Goal: Communication & Community: Answer question/provide support

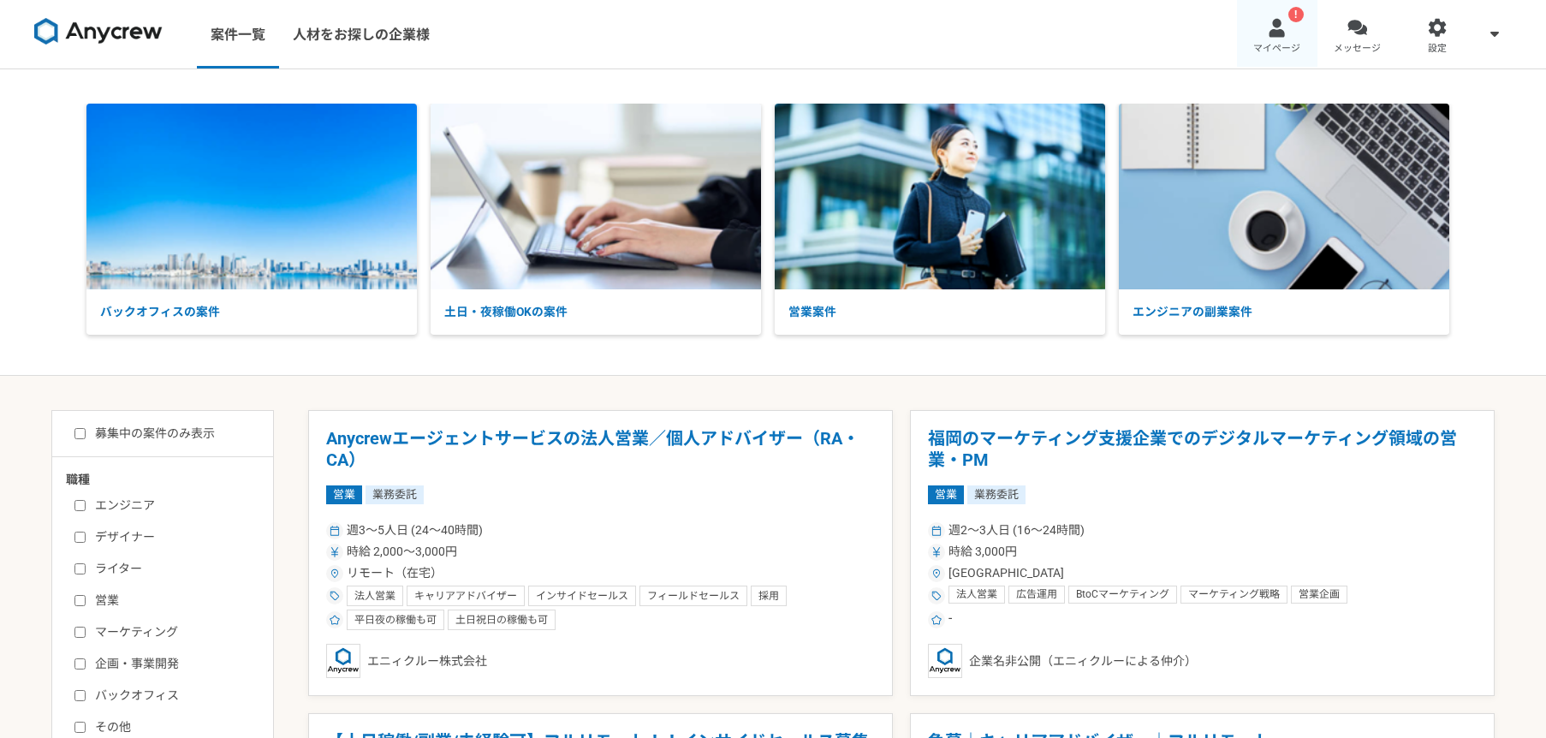
click at [1285, 35] on div at bounding box center [1277, 28] width 20 height 20
click at [1367, 38] on link "メッセージ" at bounding box center [1358, 34] width 80 height 68
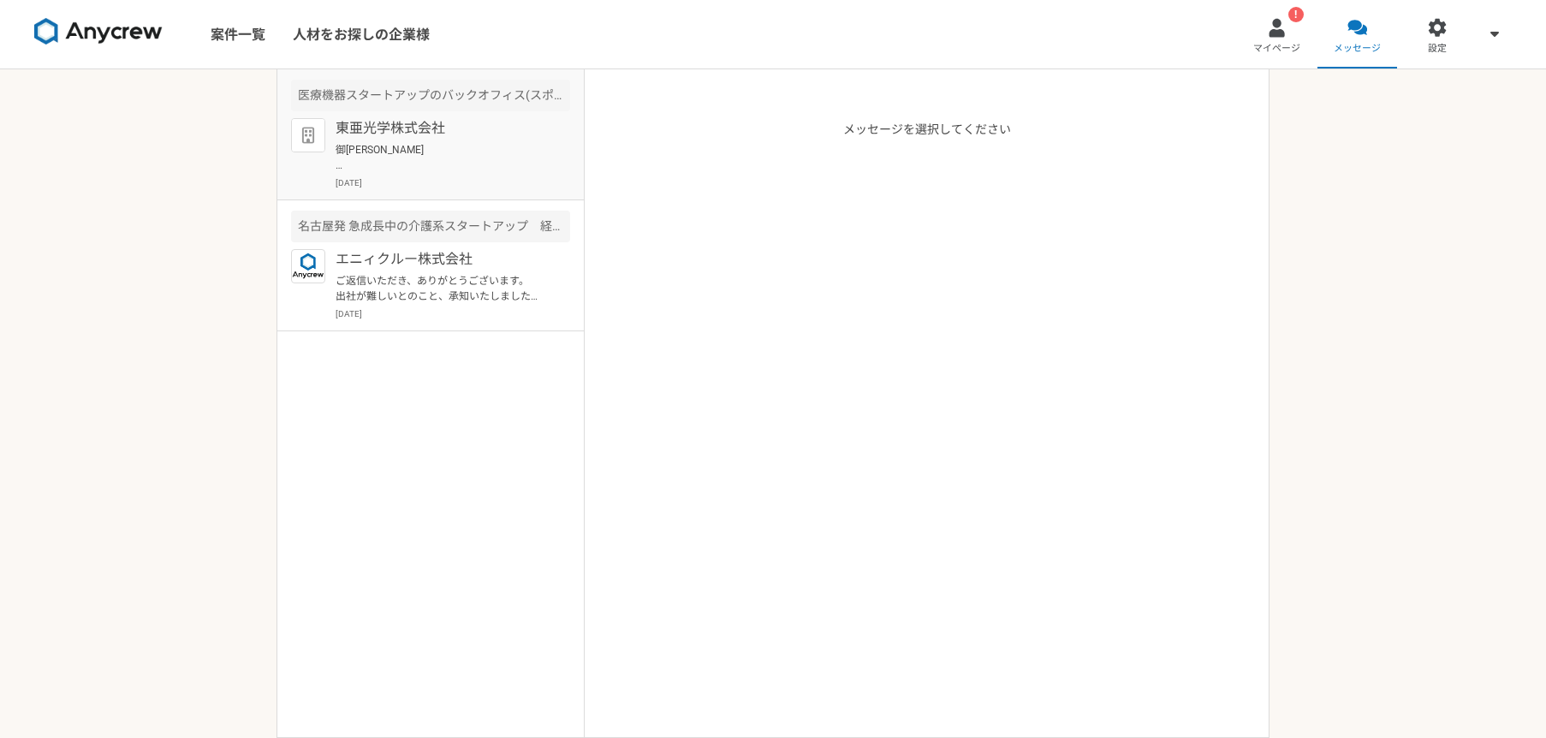
click at [446, 150] on p "御[PERSON_NAME] 本日はお時間をいただき、ありがとうございました。 お話を伺い、ぜひお手伝いさせていただければと存じます。 引き続き、どうぞよろし…" at bounding box center [441, 157] width 211 height 31
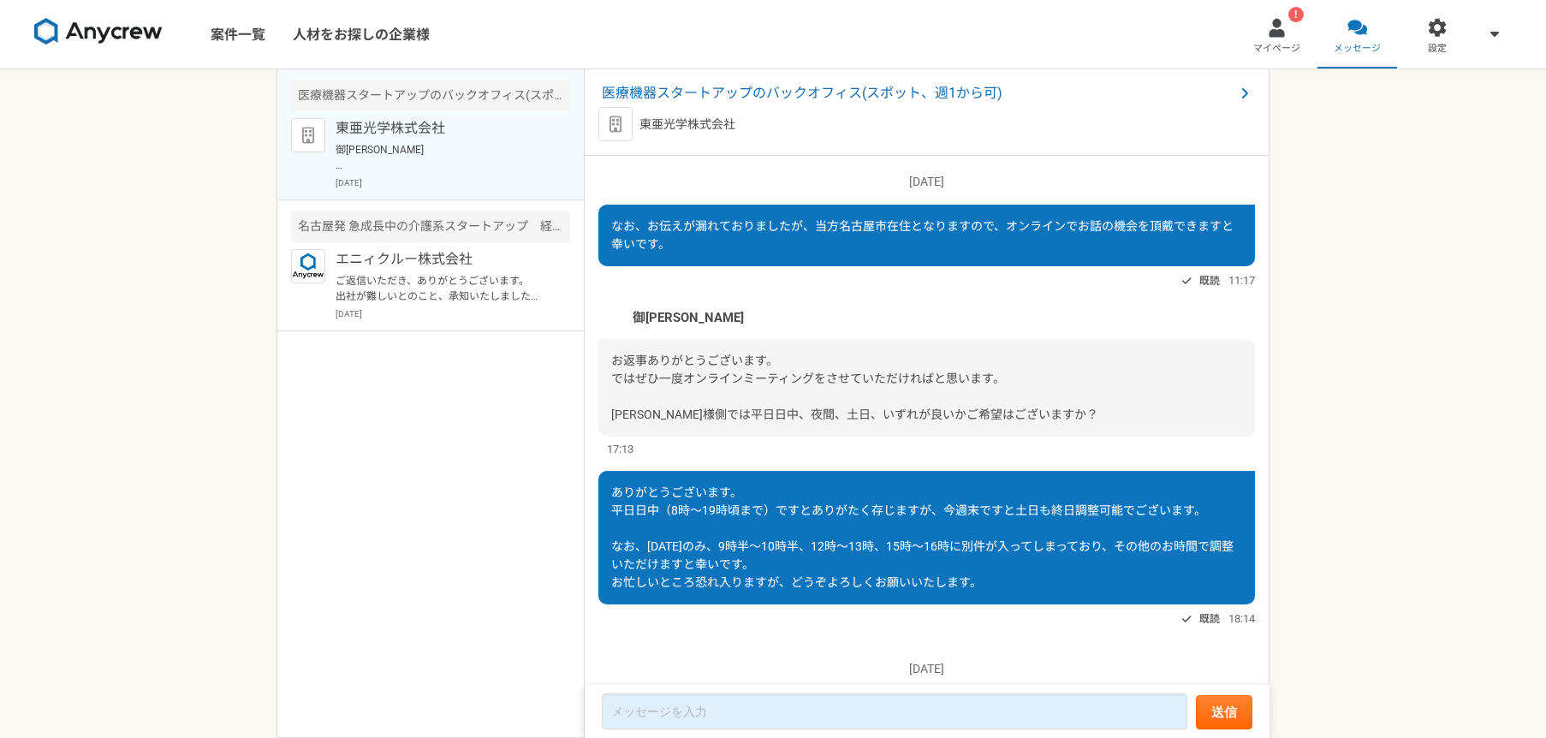
scroll to position [1475, 0]
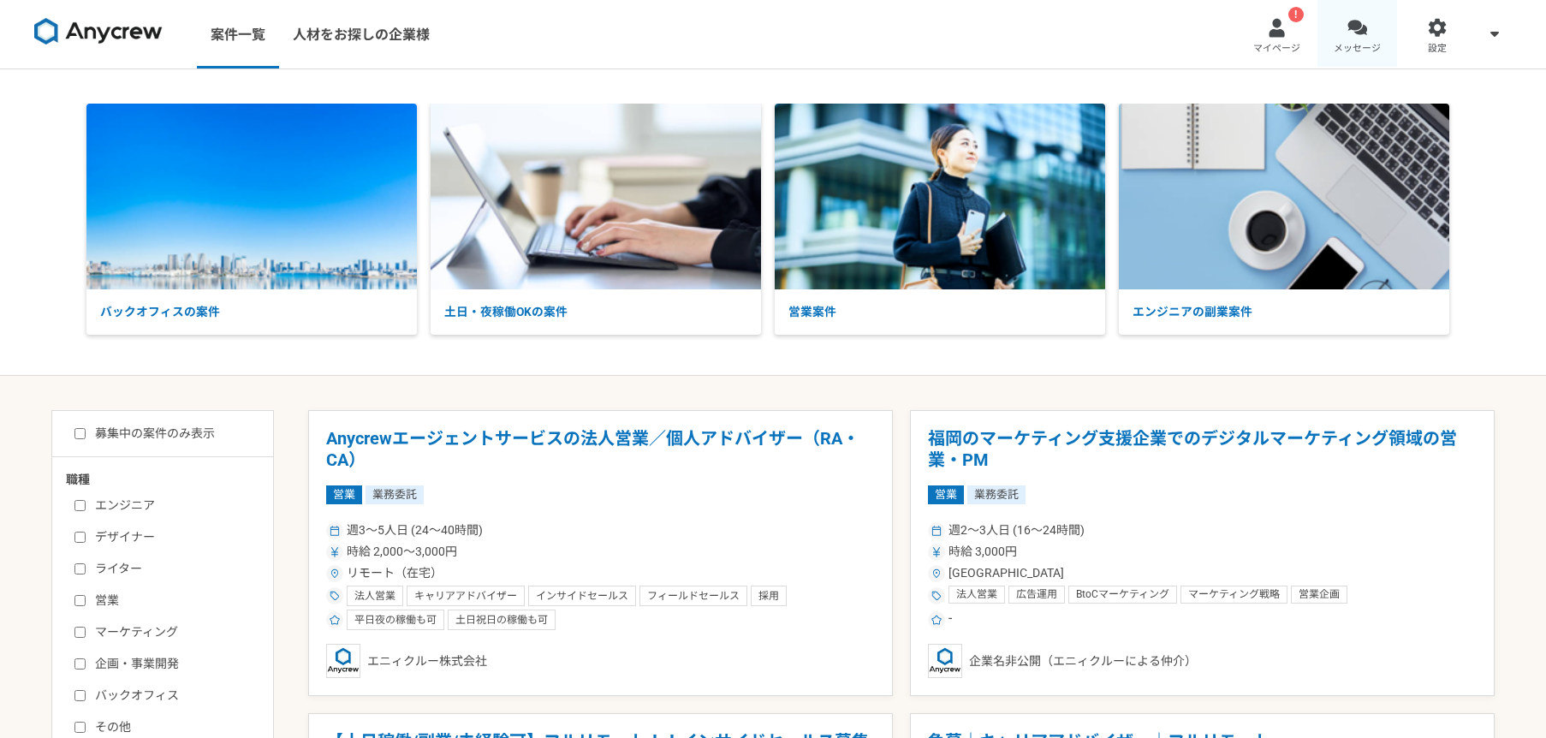
click at [1360, 39] on link "メッセージ" at bounding box center [1358, 34] width 80 height 68
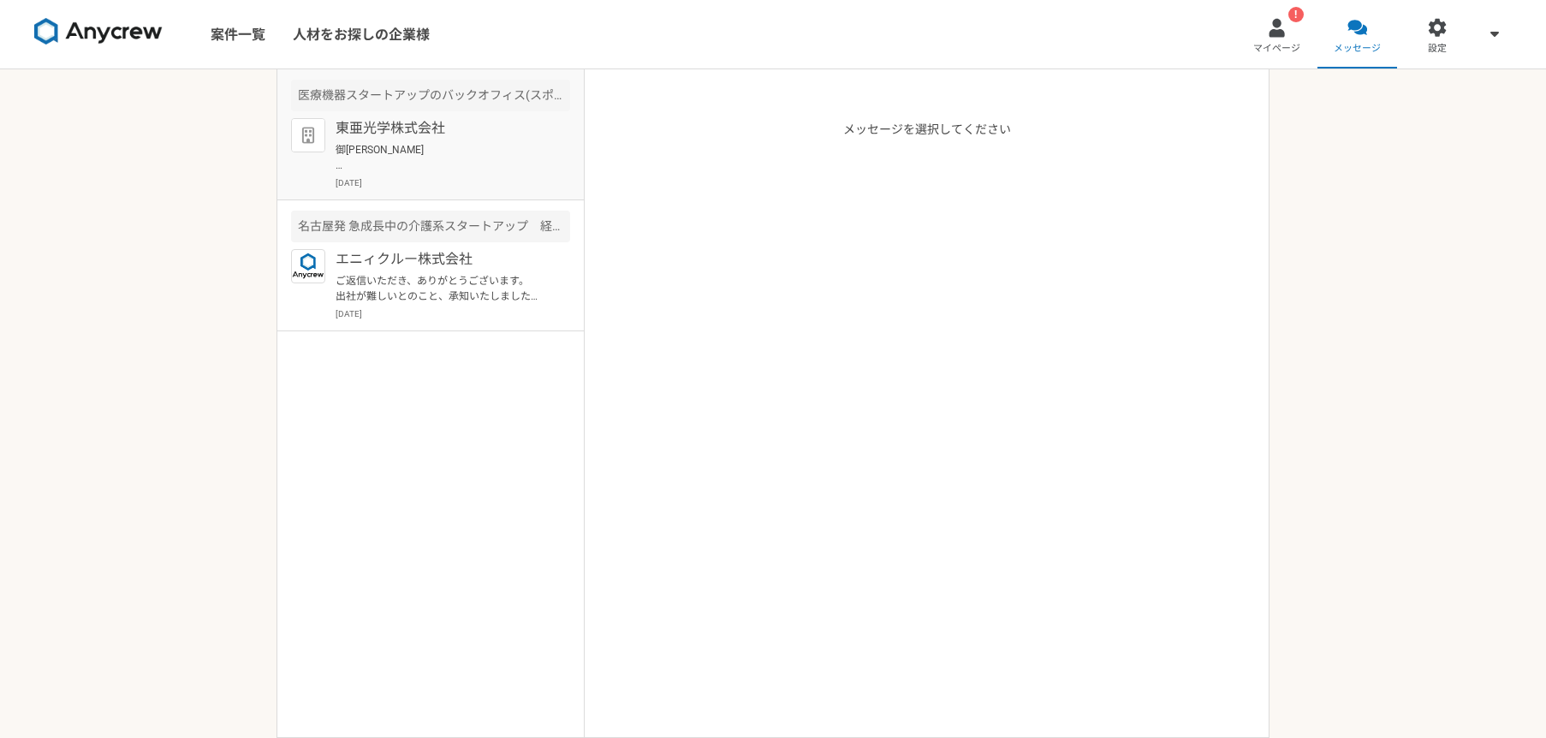
click at [467, 150] on p "御[PERSON_NAME] 本日はお時間をいただき、ありがとうございました。 お話を伺い、ぜひお手伝いさせていただければと存じます。 引き続き、どうぞよろし…" at bounding box center [441, 157] width 211 height 31
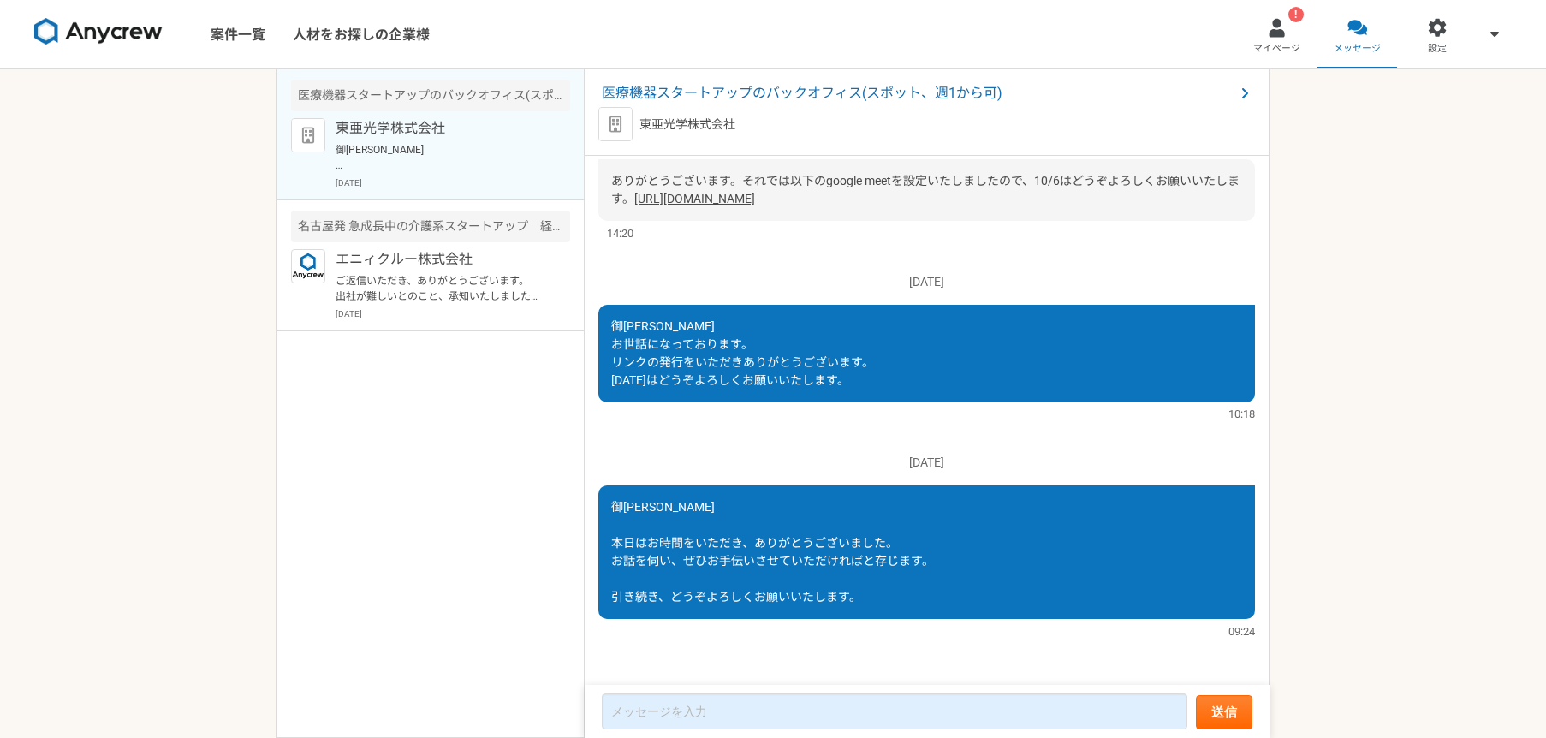
scroll to position [1475, 0]
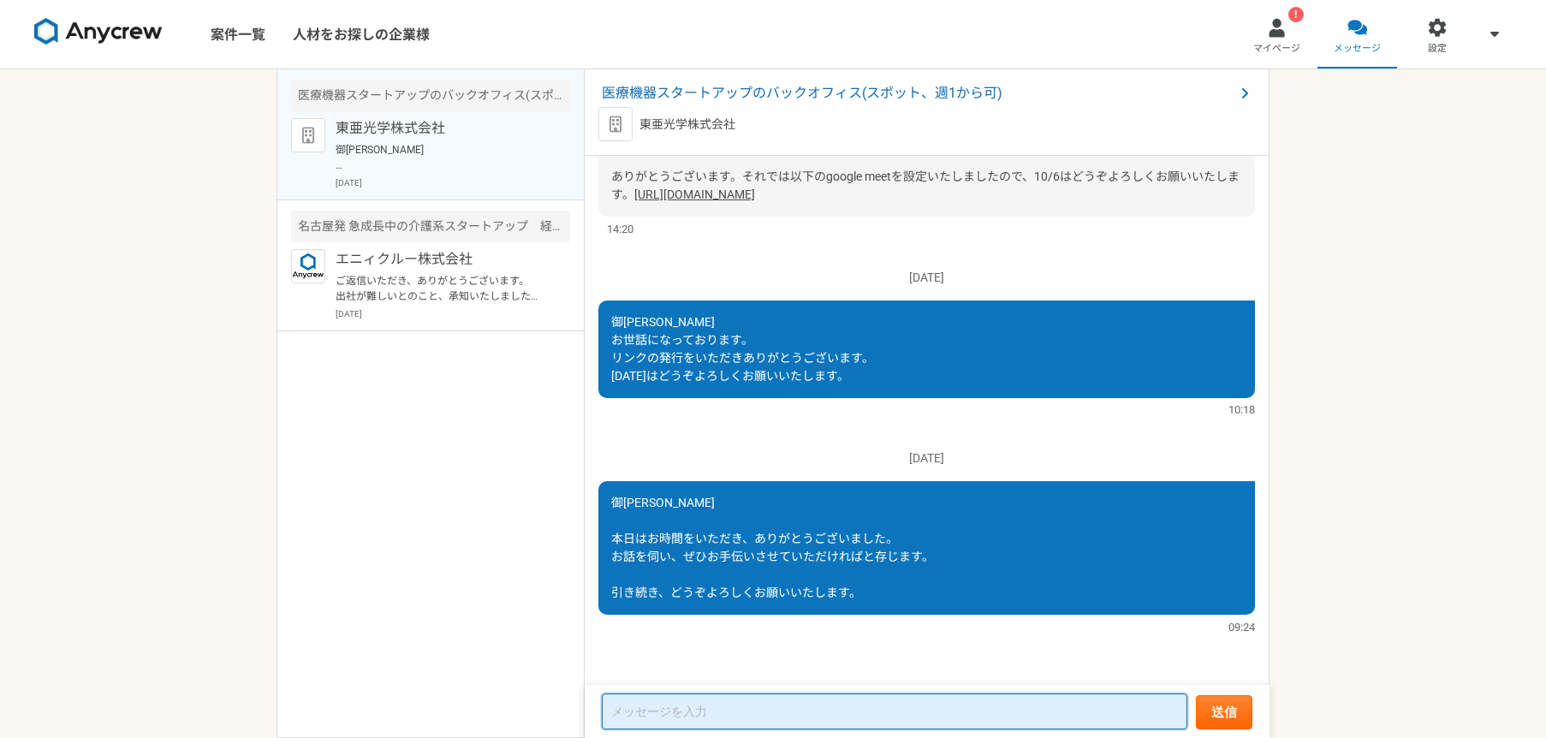
click at [741, 715] on textarea at bounding box center [895, 712] width 586 height 36
paste textarea "お世話になっております。 先日は貴重なお時間をいただき、誠にありがとうございました。 大変恐縮ですが、本採用の選考結果について確認させていただけますでしょうか…"
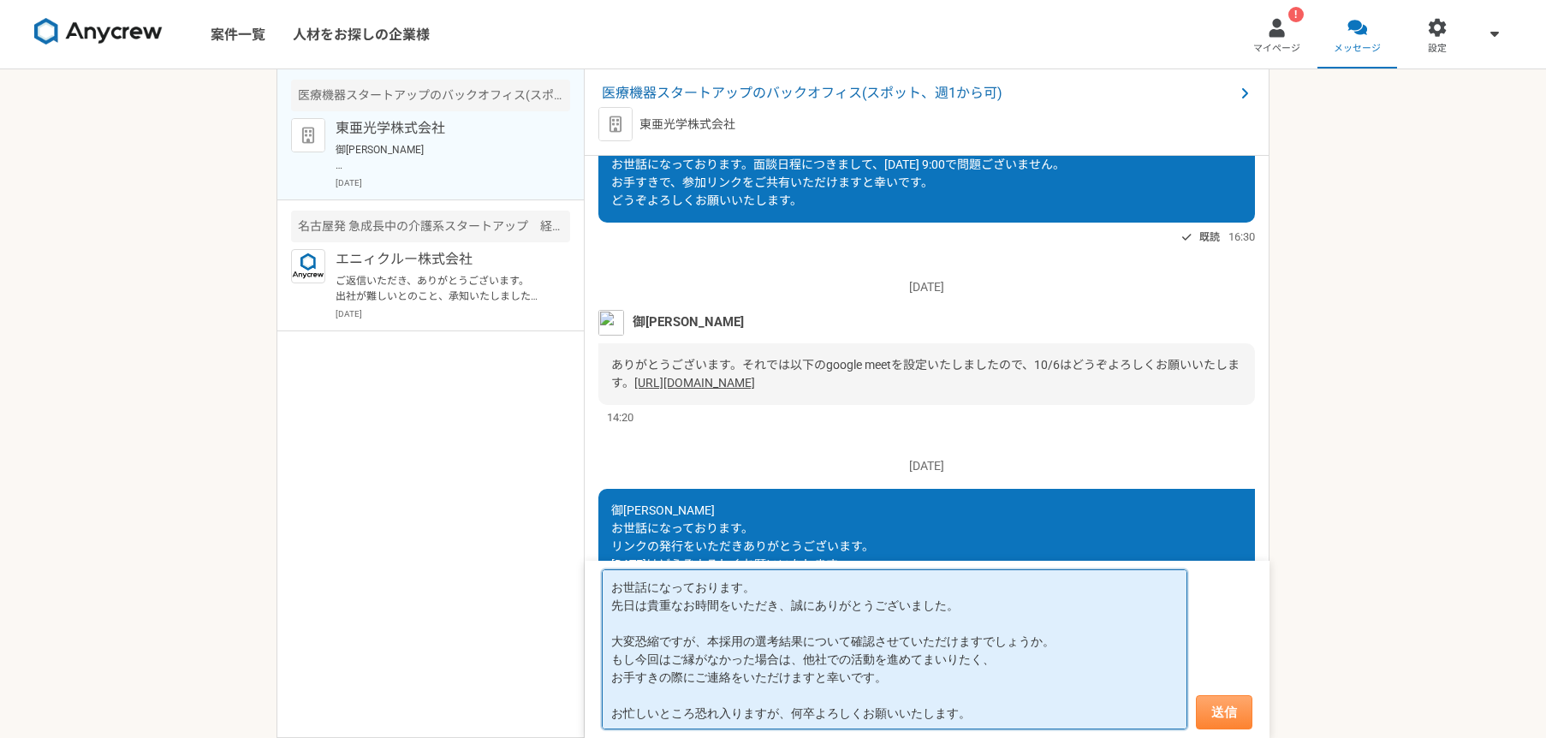
type textarea "お世話になっております。 先日は貴重なお時間をいただき、誠にありがとうございました。 大変恐縮ですが、本採用の選考結果について確認させていただけますでしょうか…"
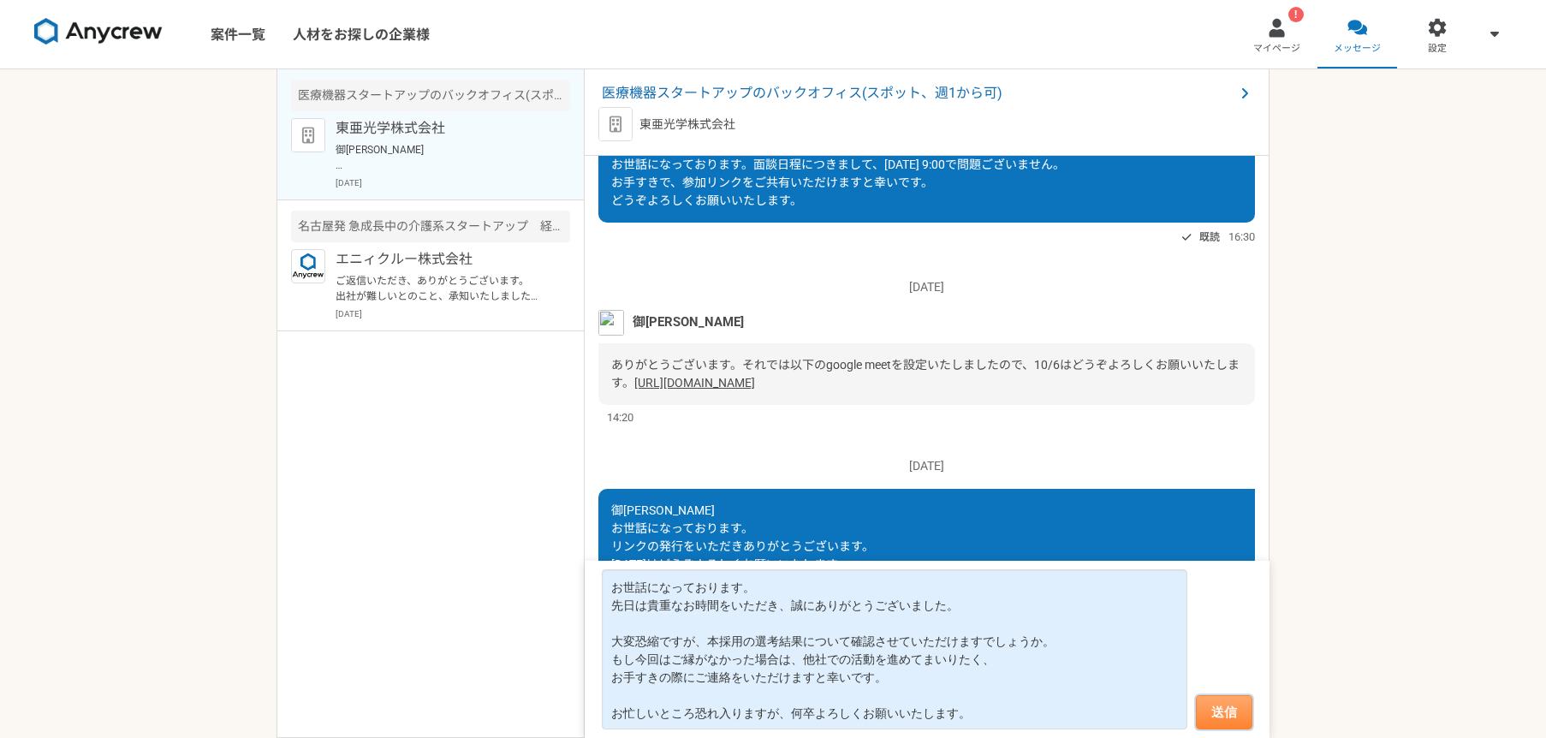
click at [1215, 714] on button "送信" at bounding box center [1224, 712] width 57 height 34
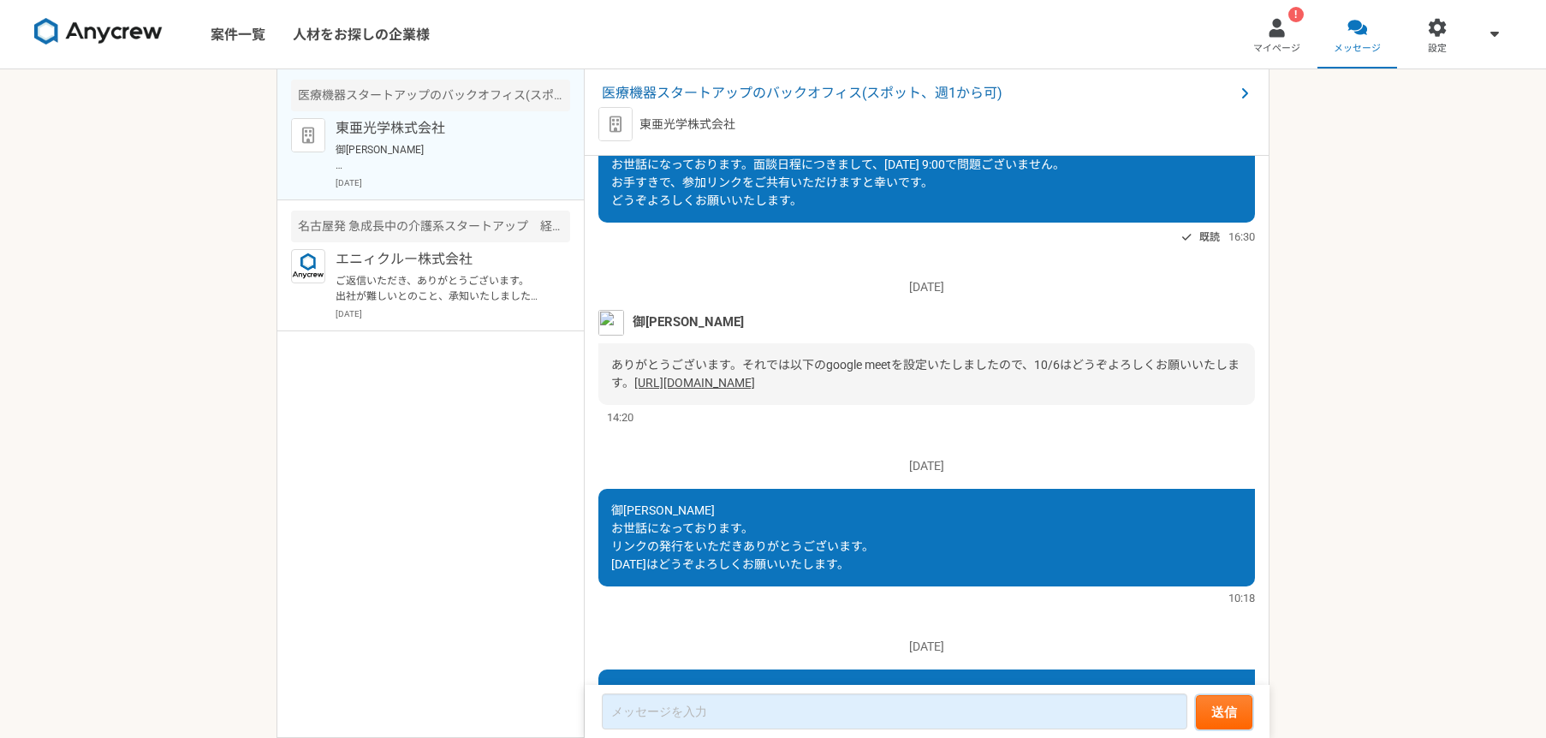
scroll to position [1629, 0]
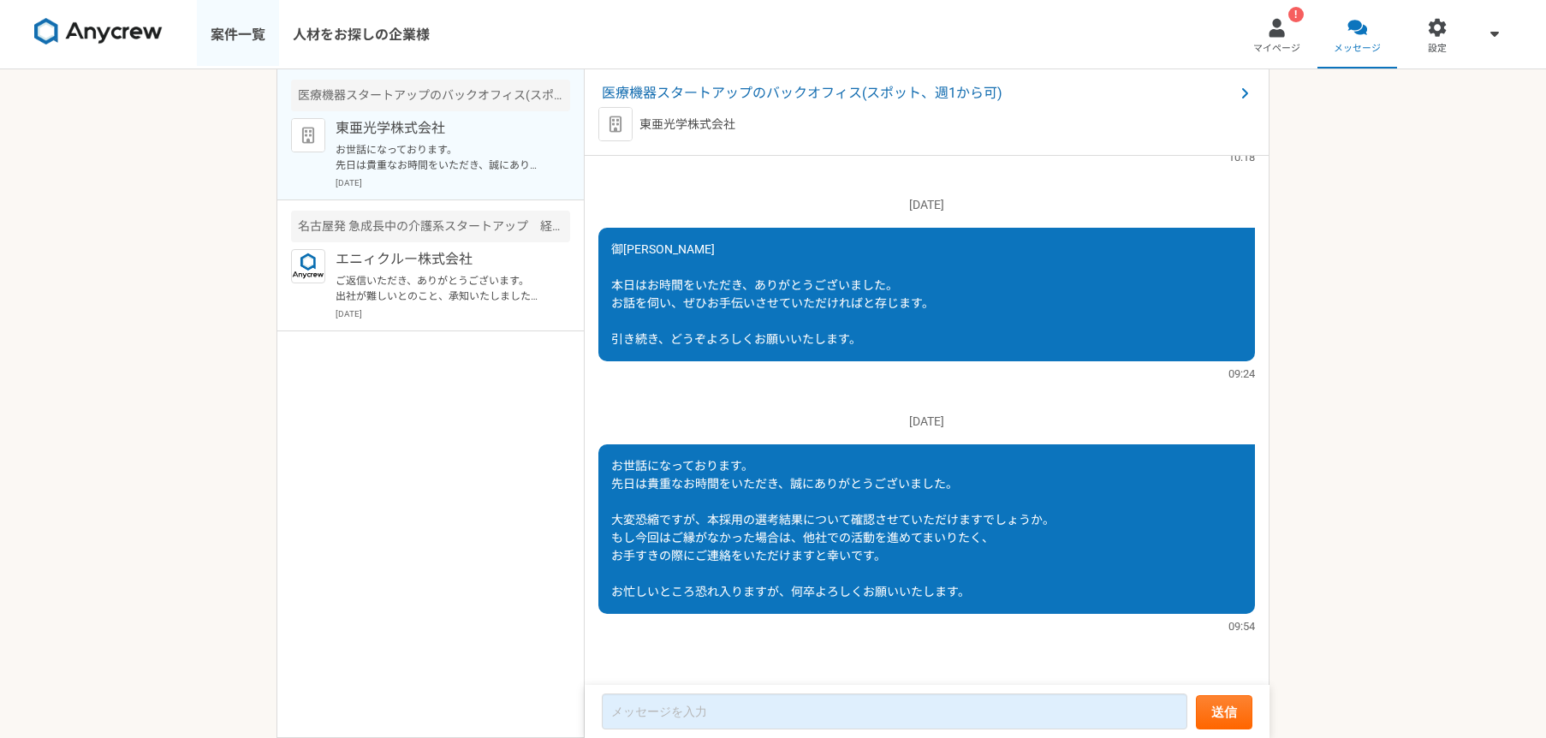
click at [237, 44] on link "案件一覧" at bounding box center [238, 34] width 82 height 68
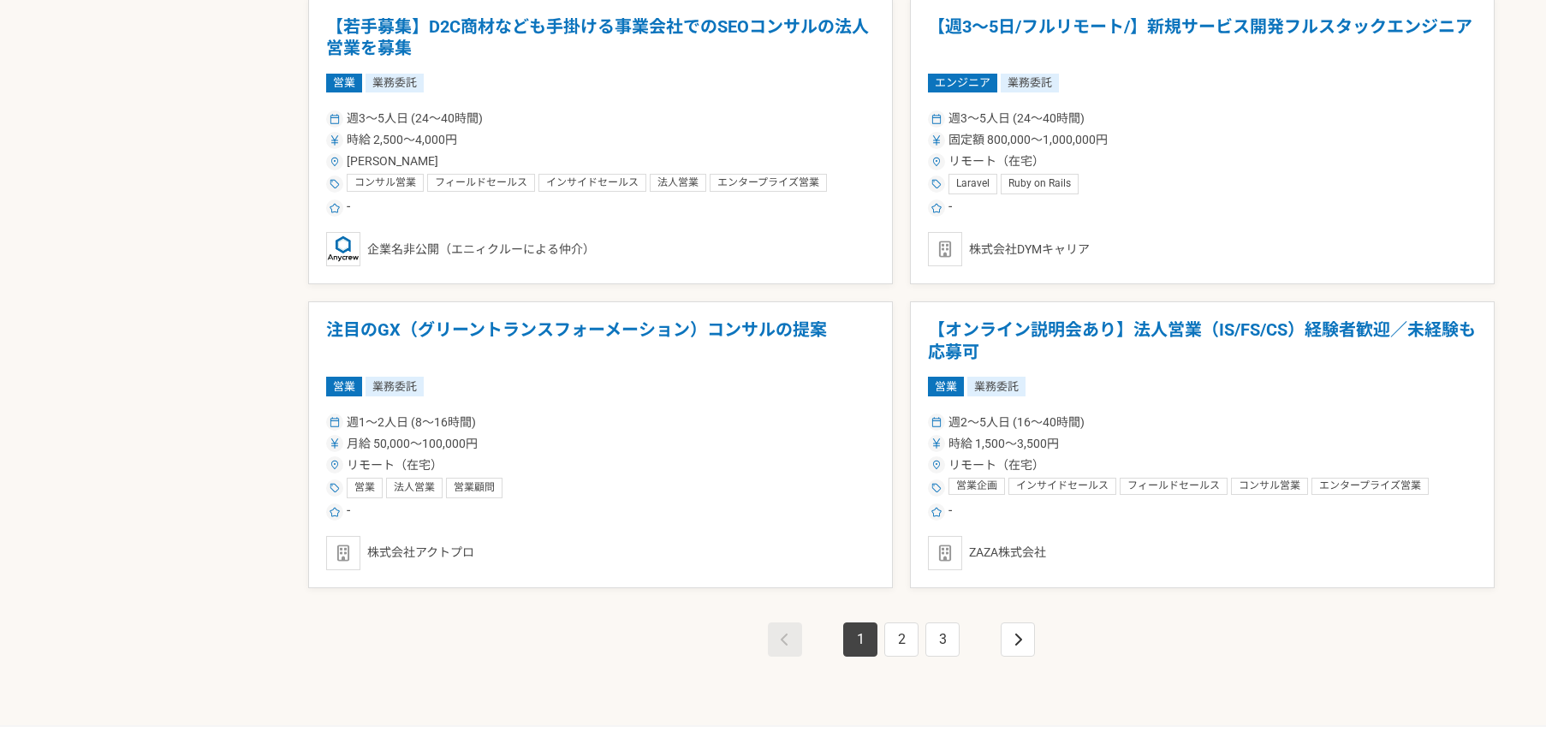
scroll to position [2847, 0]
